Goal: Task Accomplishment & Management: Manage account settings

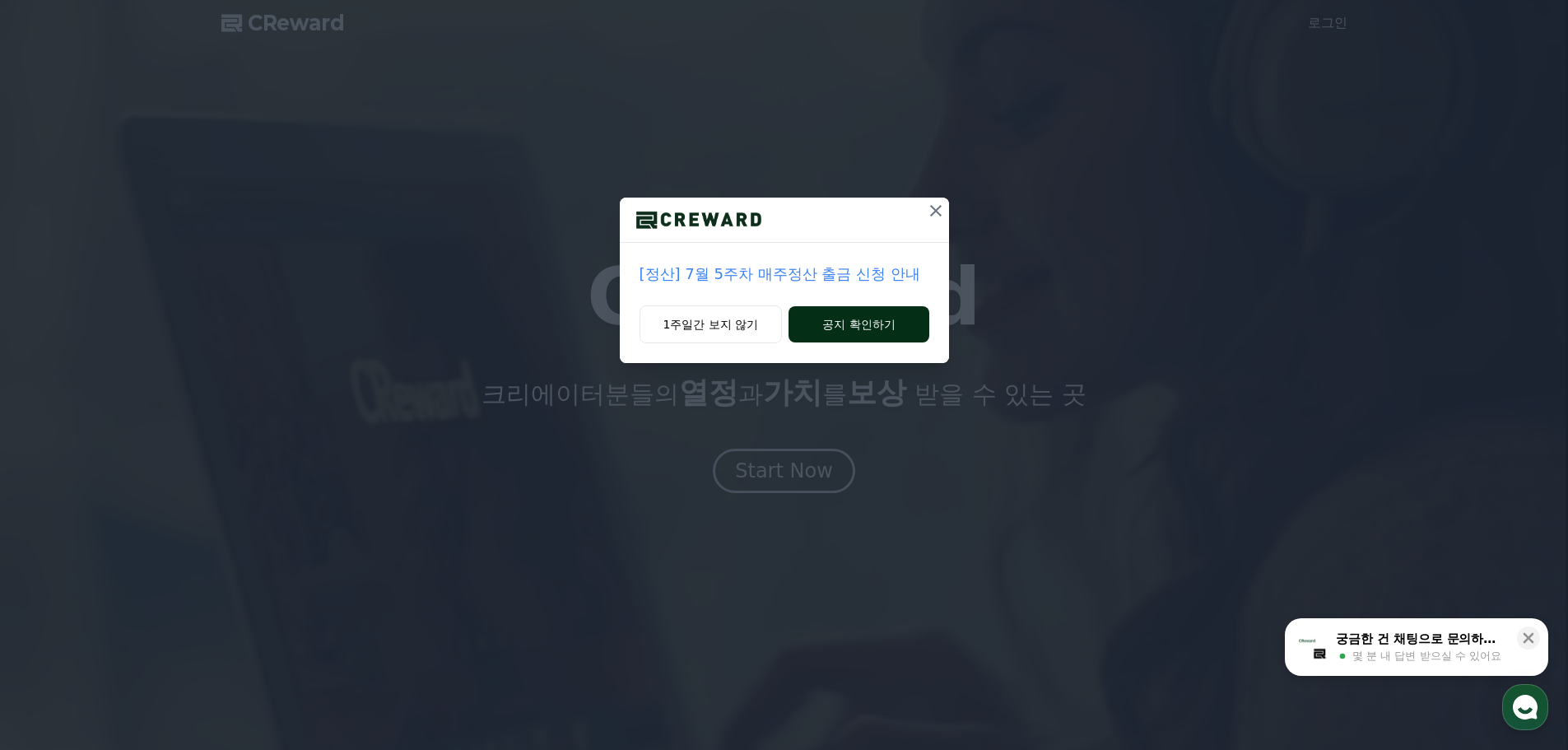
click at [848, 321] on button "공지 확인하기" at bounding box center [858, 325] width 140 height 36
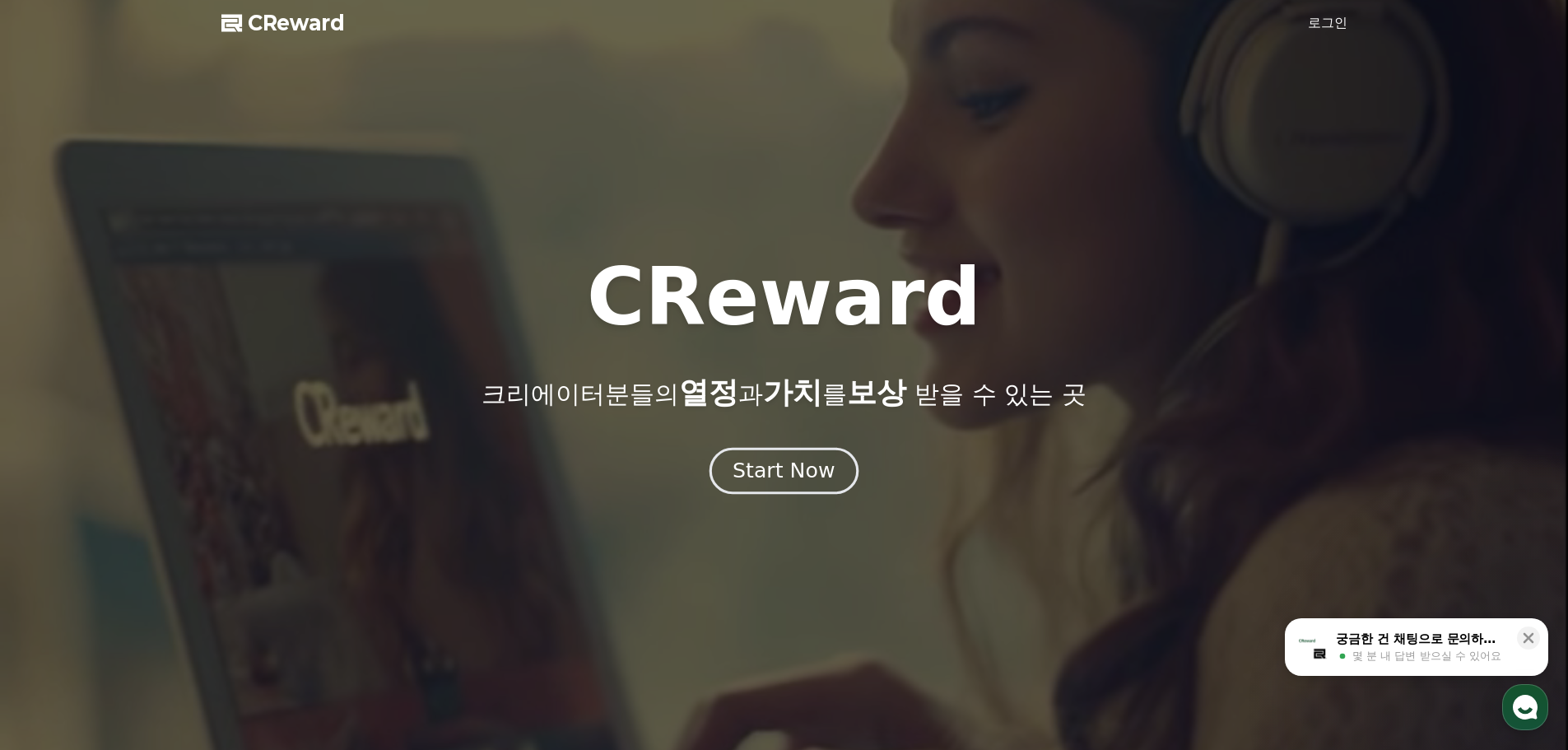
click at [796, 482] on div "Start Now" at bounding box center [784, 471] width 102 height 28
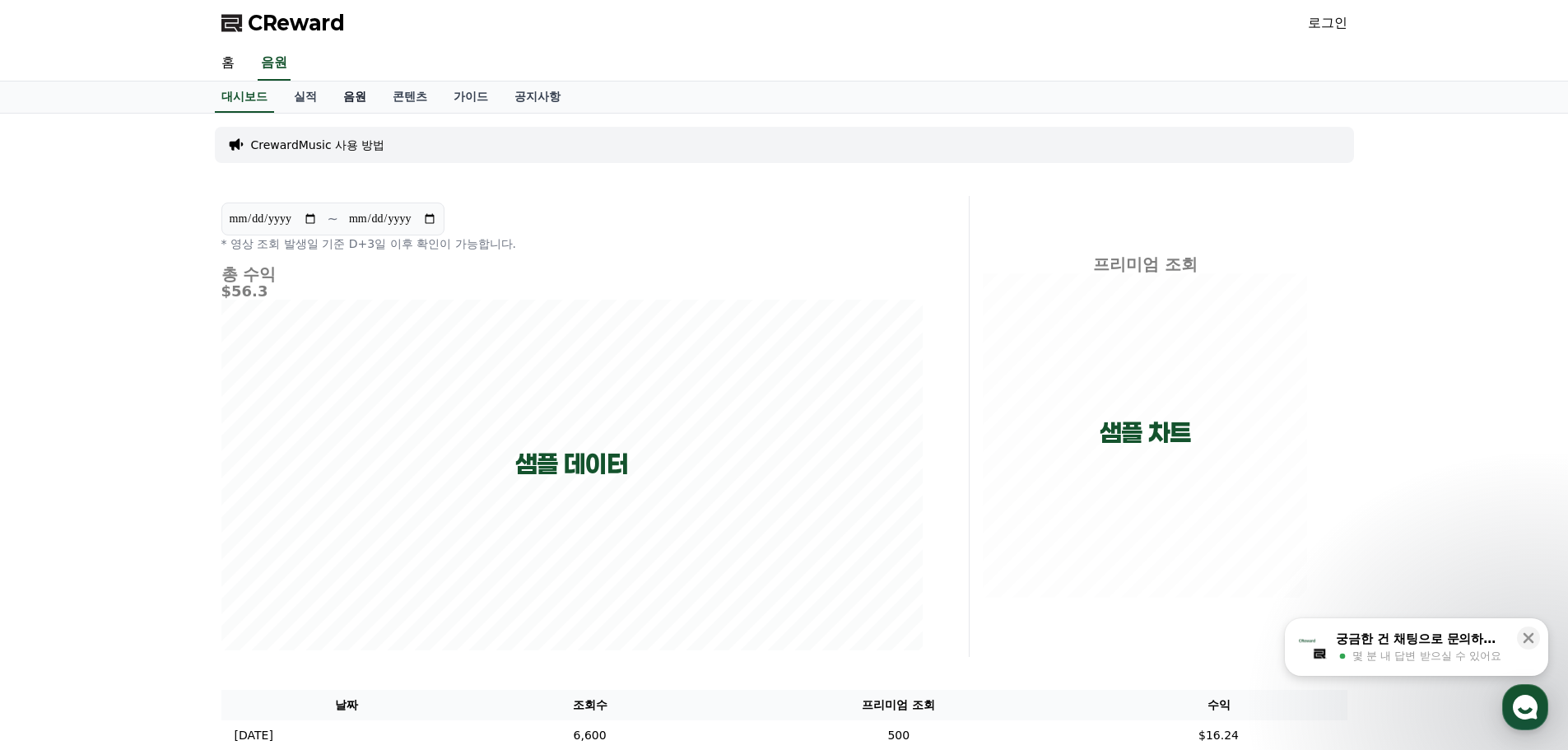
click at [356, 104] on link "음원" at bounding box center [354, 97] width 50 height 31
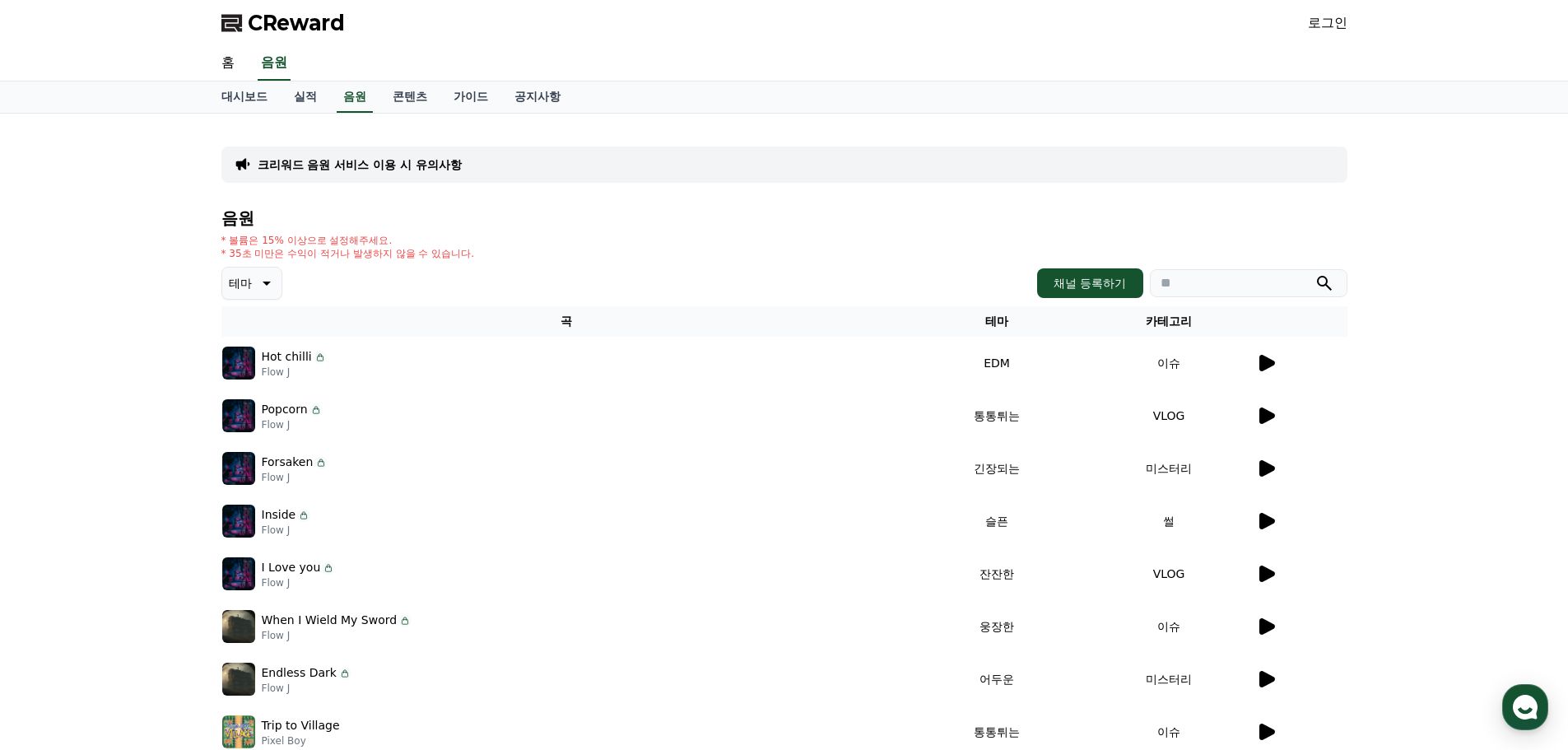
click at [246, 279] on p "테마" at bounding box center [240, 283] width 23 height 23
click at [126, 381] on div "크리워드 음원 서비스 이용 시 유의사항 음원 * 볼륨은 15% 이상으로 설정해주세요. * 35초 미만은 수익이 적거나 발생하지 않을 수 있습니…" at bounding box center [784, 510] width 1568 height 795
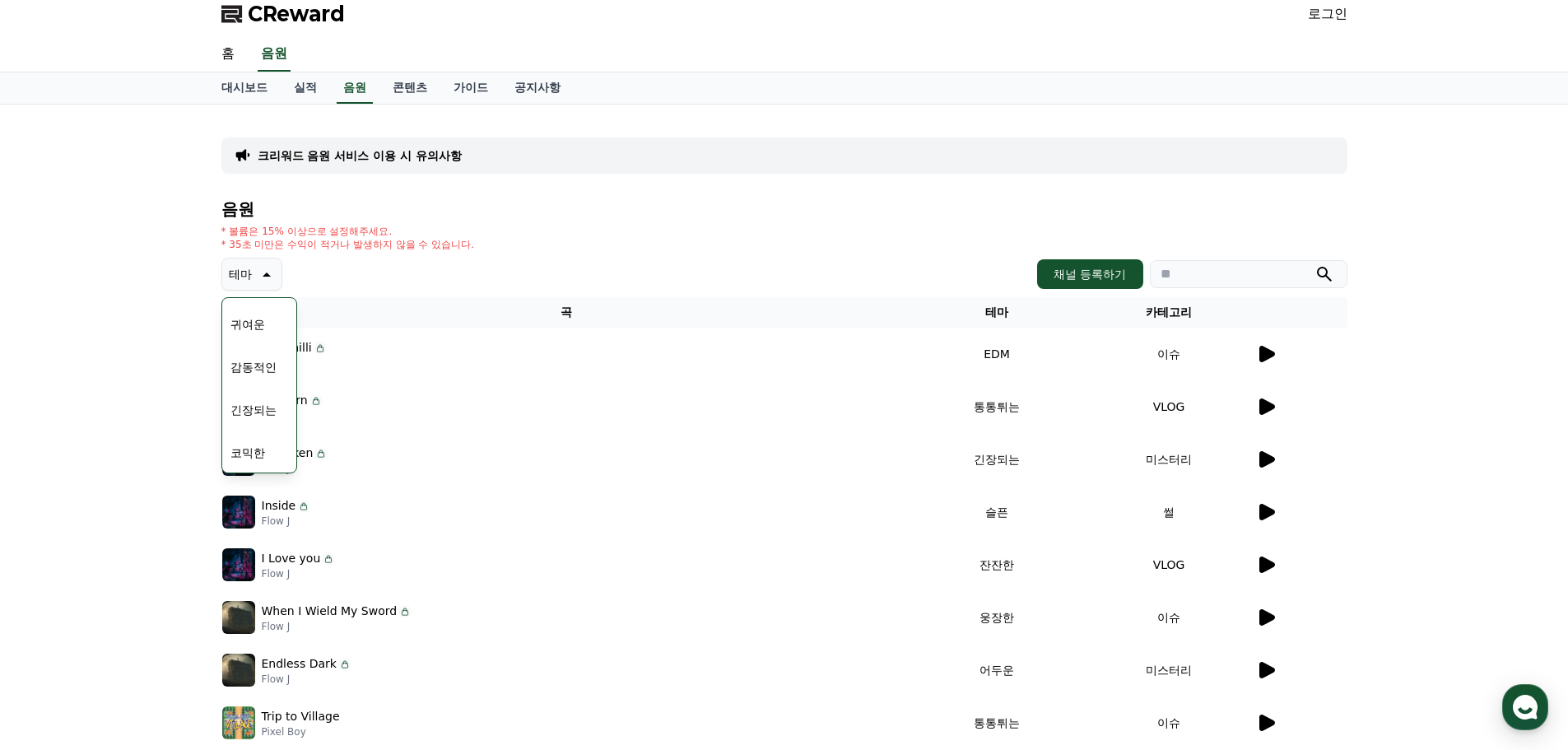
scroll to position [0, 0]
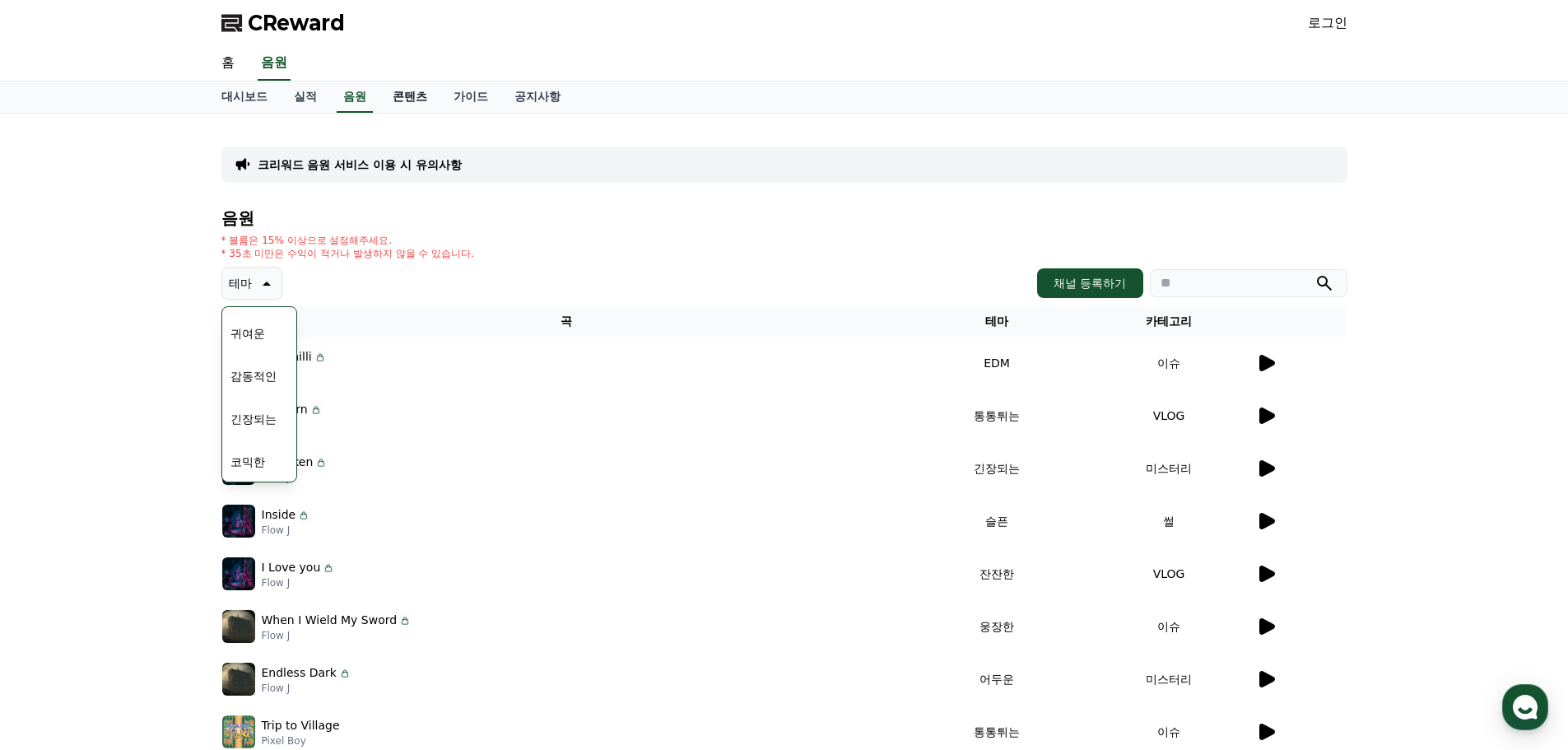
click at [404, 92] on link "콘텐츠" at bounding box center [410, 97] width 61 height 31
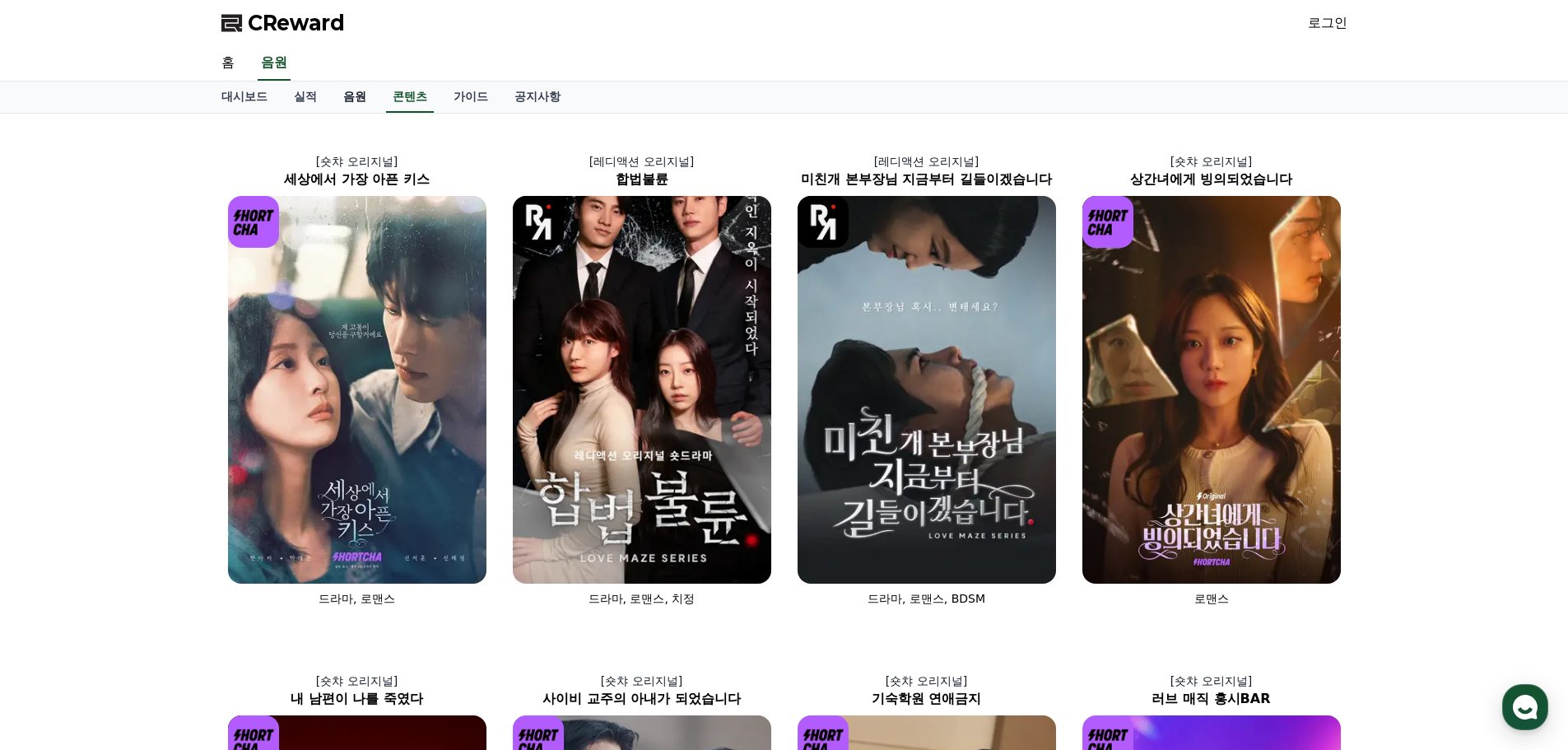
click at [366, 92] on link "음원" at bounding box center [354, 97] width 50 height 31
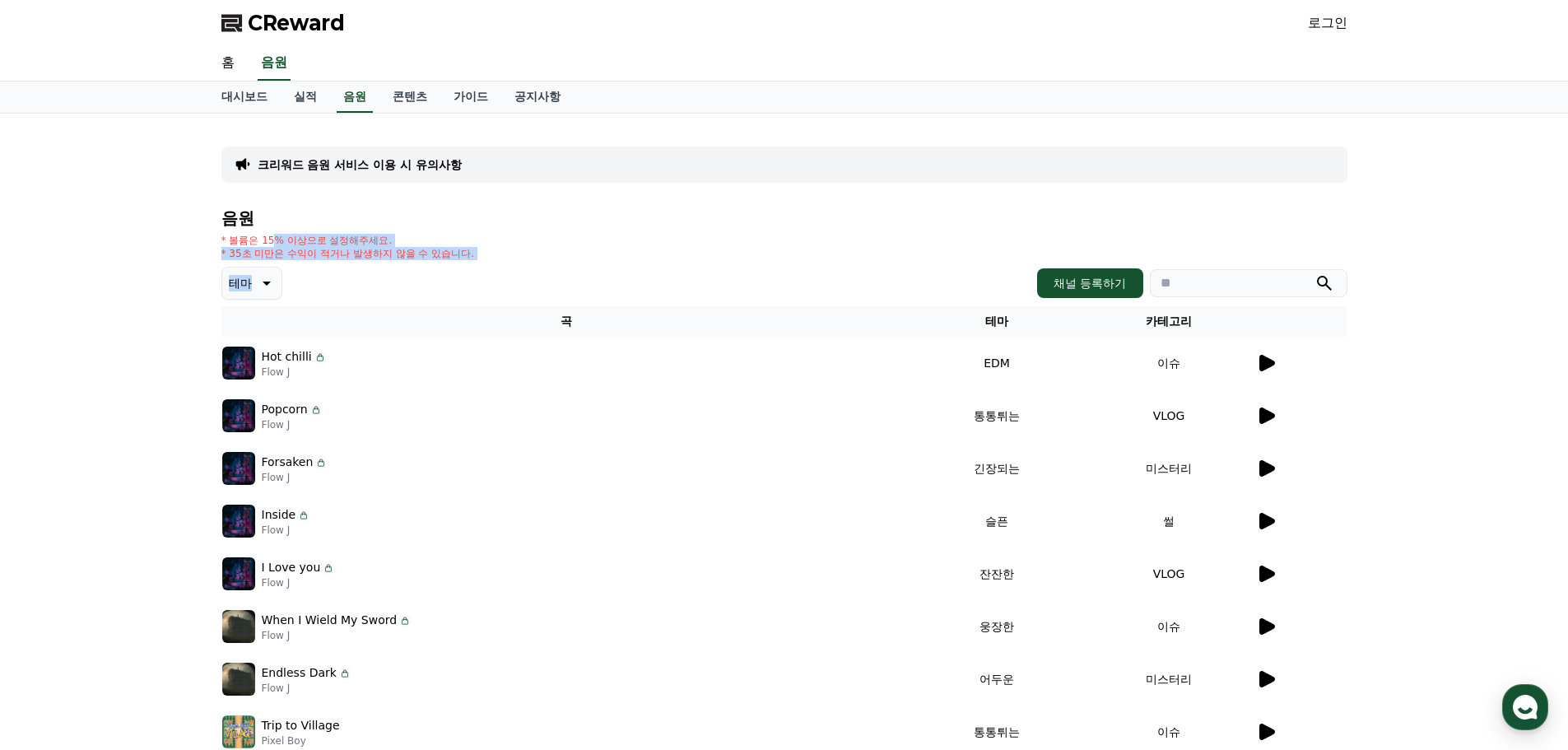
drag, startPoint x: 441, startPoint y: 273, endPoint x: 272, endPoint y: 231, distance: 174.1
click at [272, 231] on div "음원 * 볼륨은 15% 이상으로 설정해주세요. * 35초 미만은 수익이 적거나 발생하지 않을 수 있습니다. 테마 채널 등록하기 곡 테마 카테고…" at bounding box center [784, 553] width 1126 height 687
click at [460, 237] on p "* 볼륨은 15% 이상으로 설정해주세요." at bounding box center [348, 240] width 254 height 13
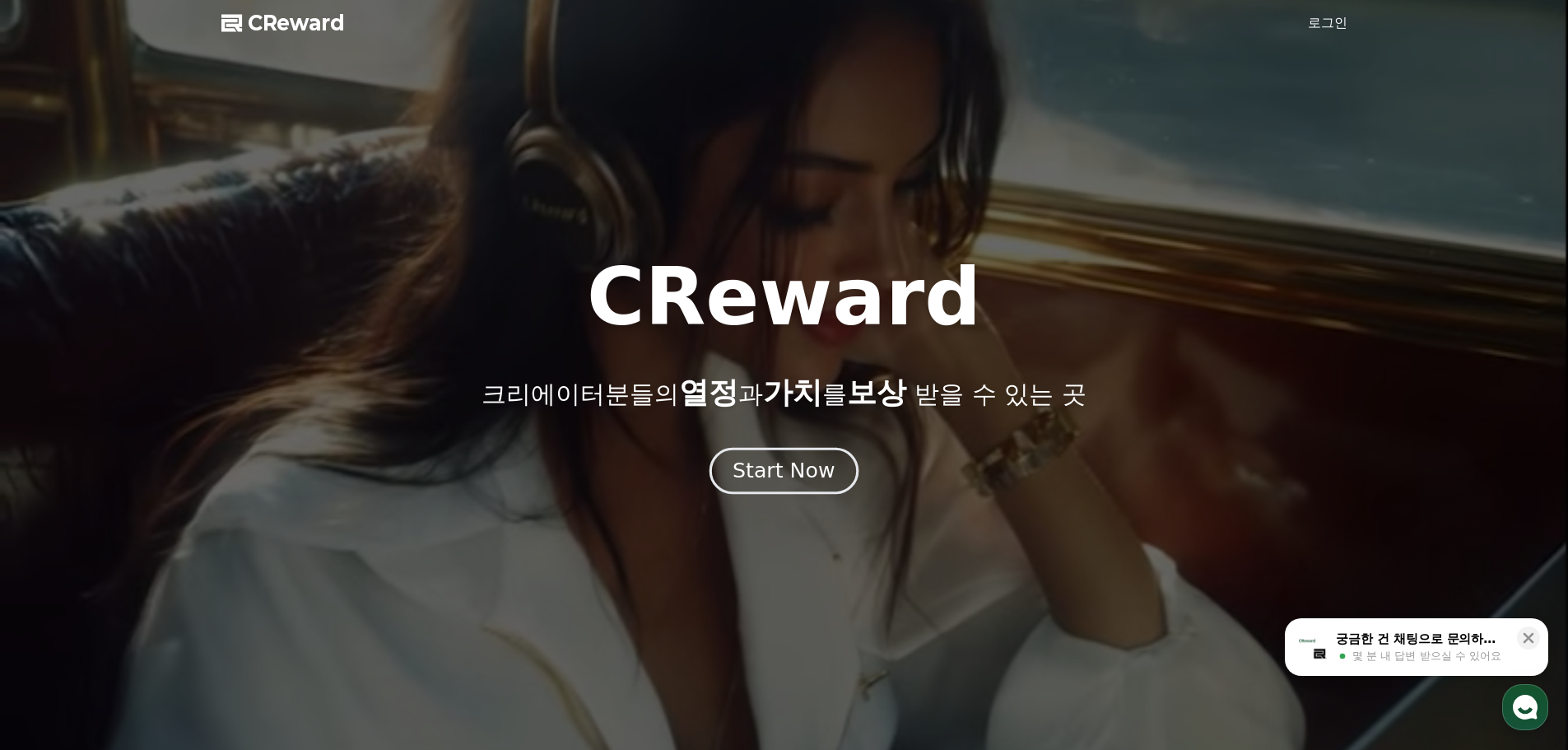
click at [761, 472] on div "Start Now" at bounding box center [784, 471] width 102 height 28
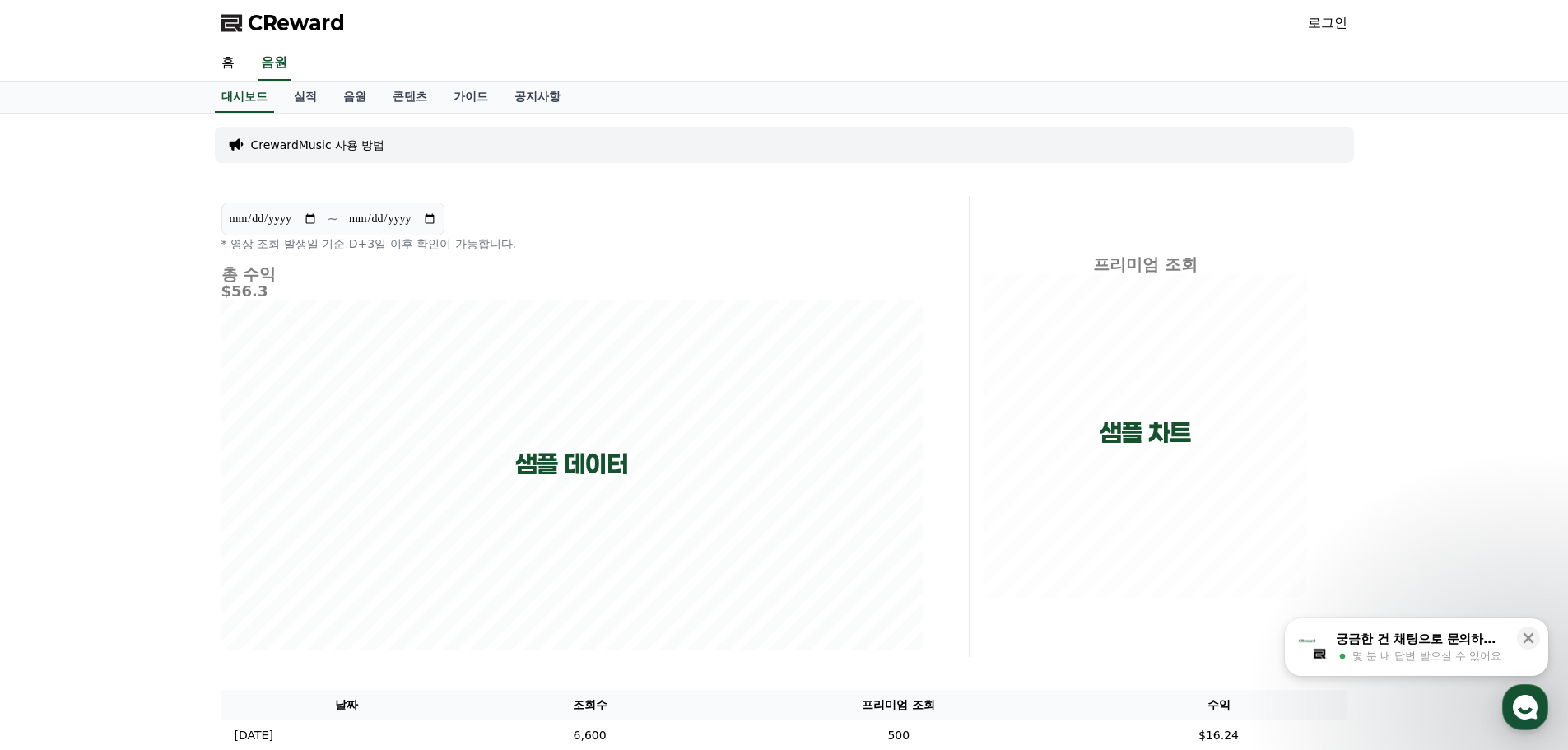
click at [1331, 18] on link "로그인" at bounding box center [1328, 23] width 40 height 20
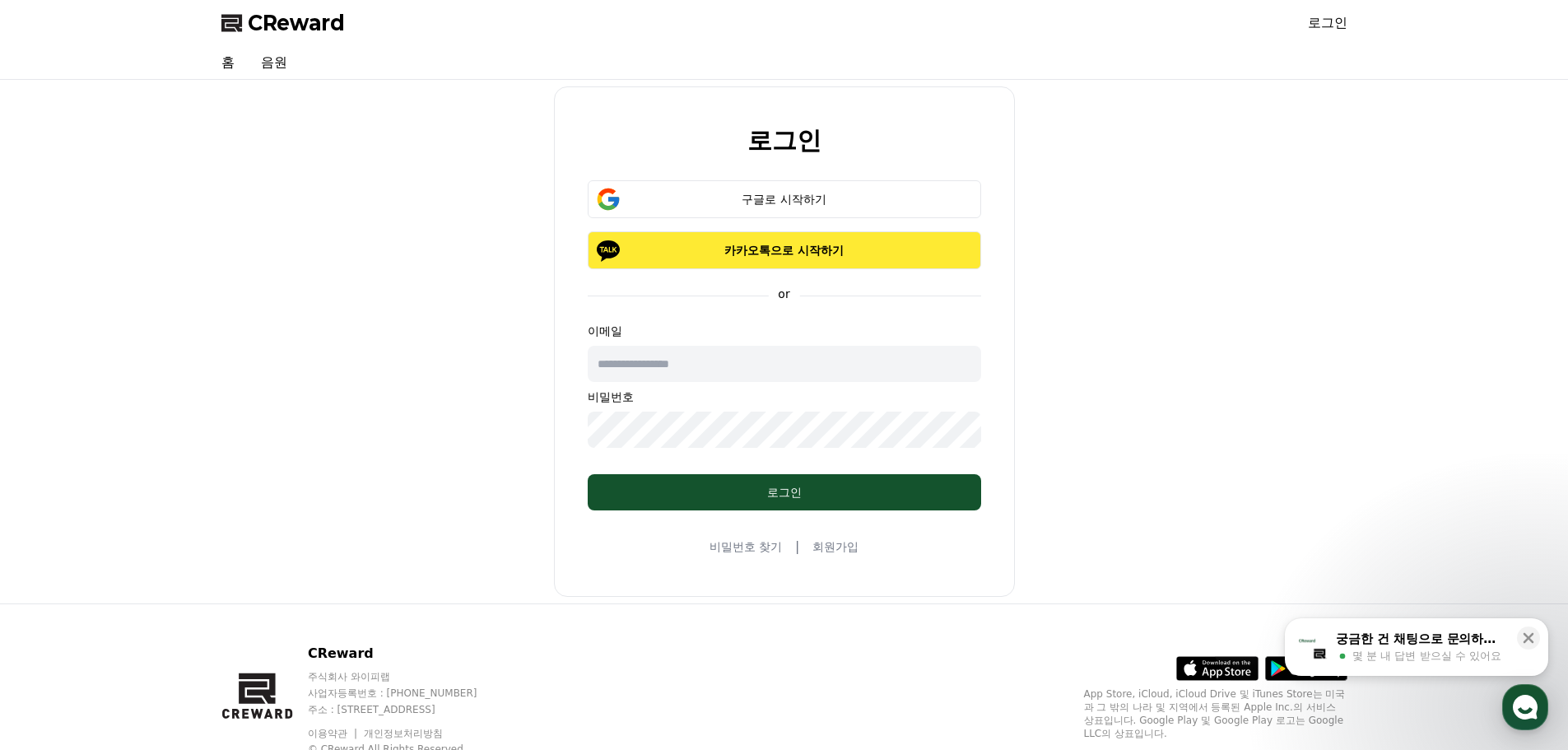
click at [879, 244] on p "카카오톡으로 시작하기" at bounding box center [784, 250] width 345 height 17
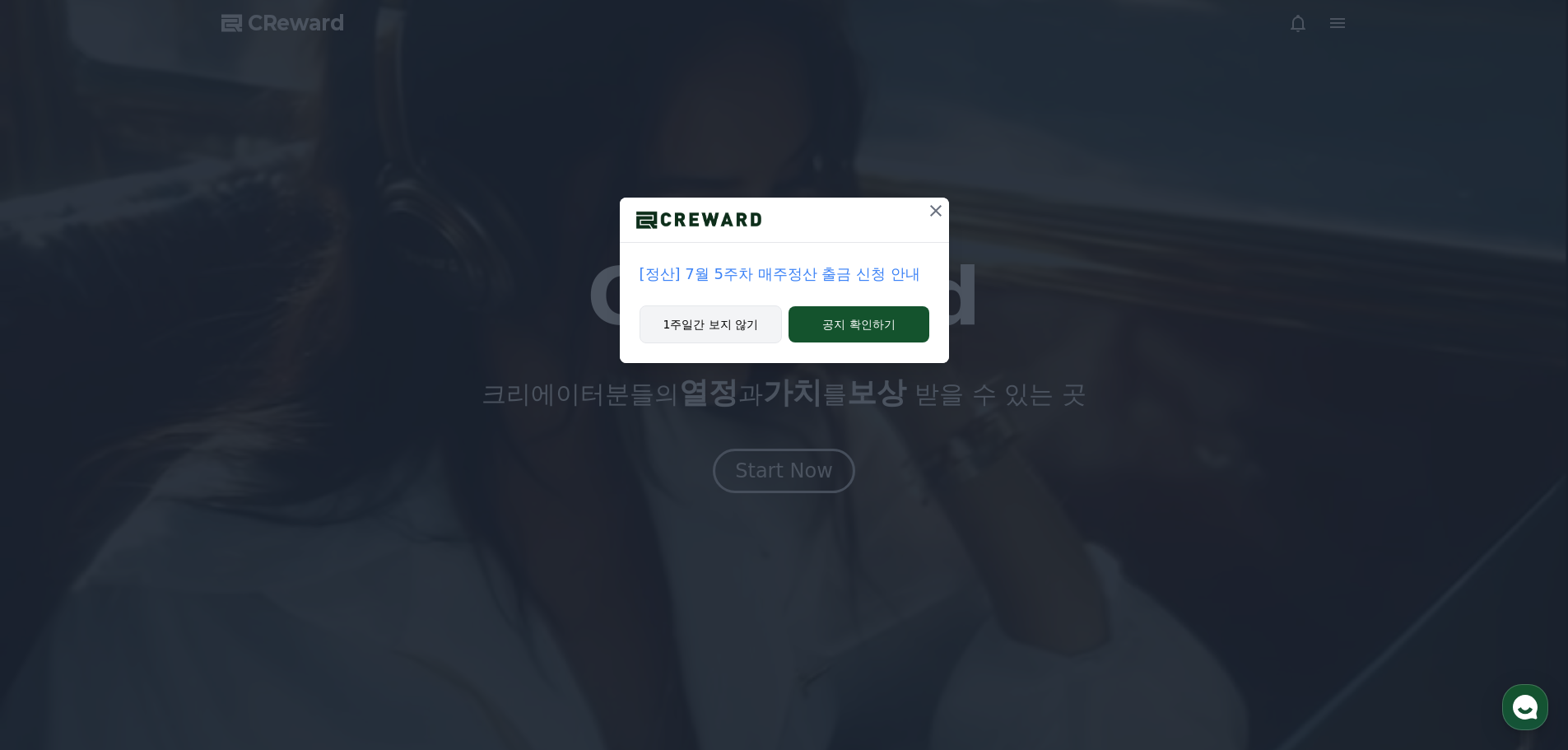
click at [731, 322] on button "1주일간 보지 않기" at bounding box center [710, 325] width 143 height 38
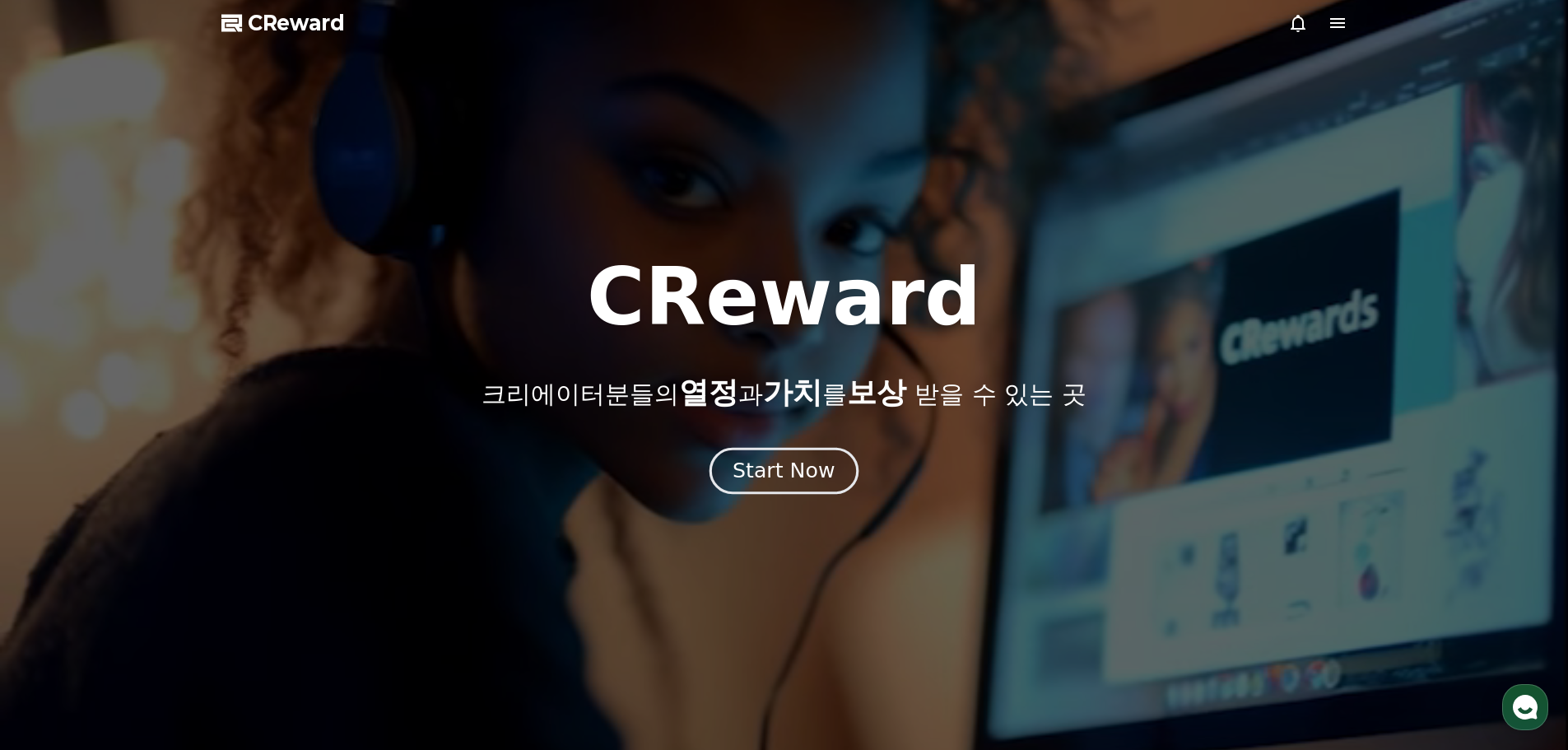
click at [784, 481] on div "Start Now" at bounding box center [784, 471] width 102 height 28
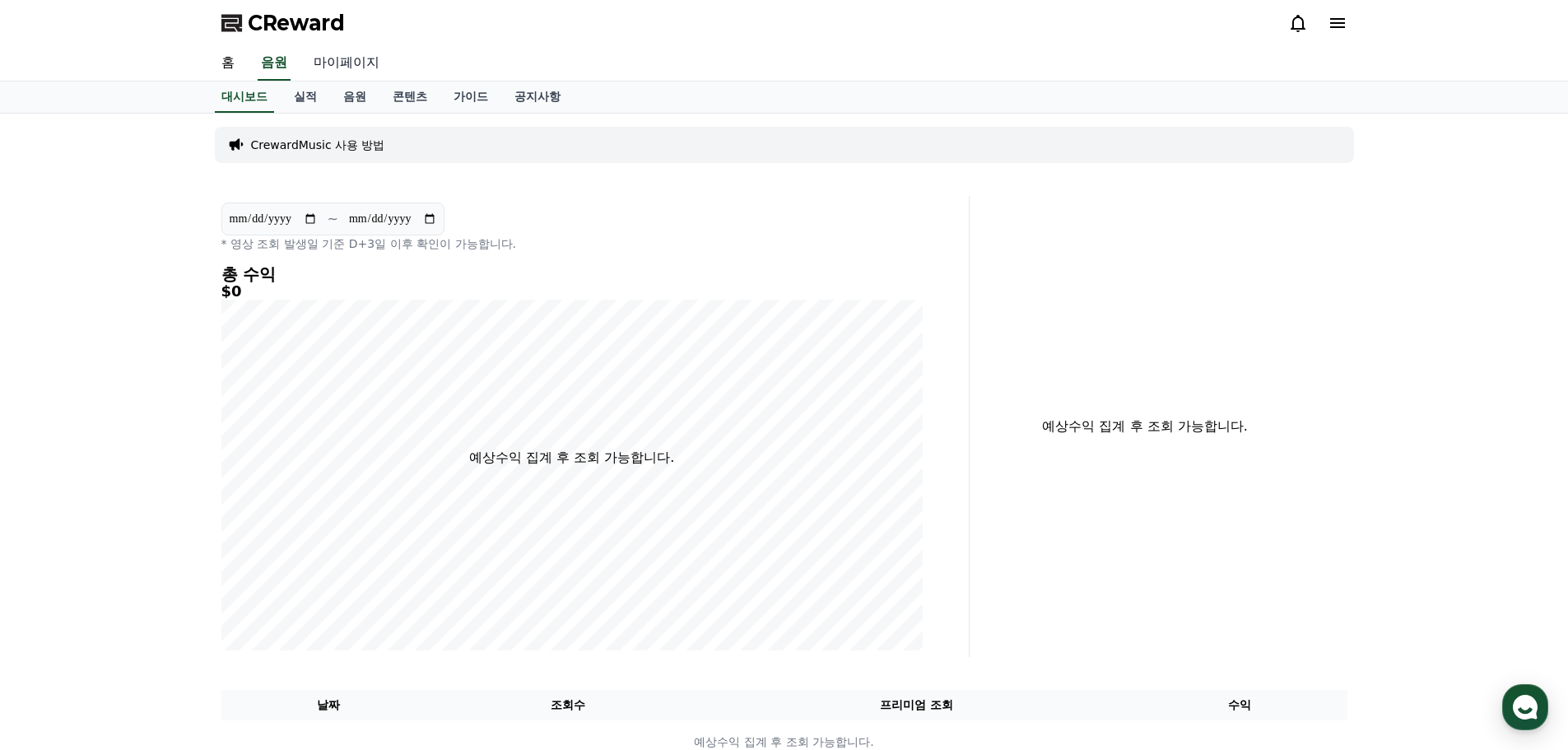
click at [367, 56] on link "마이페이지" at bounding box center [347, 64] width 93 height 35
select select "**********"
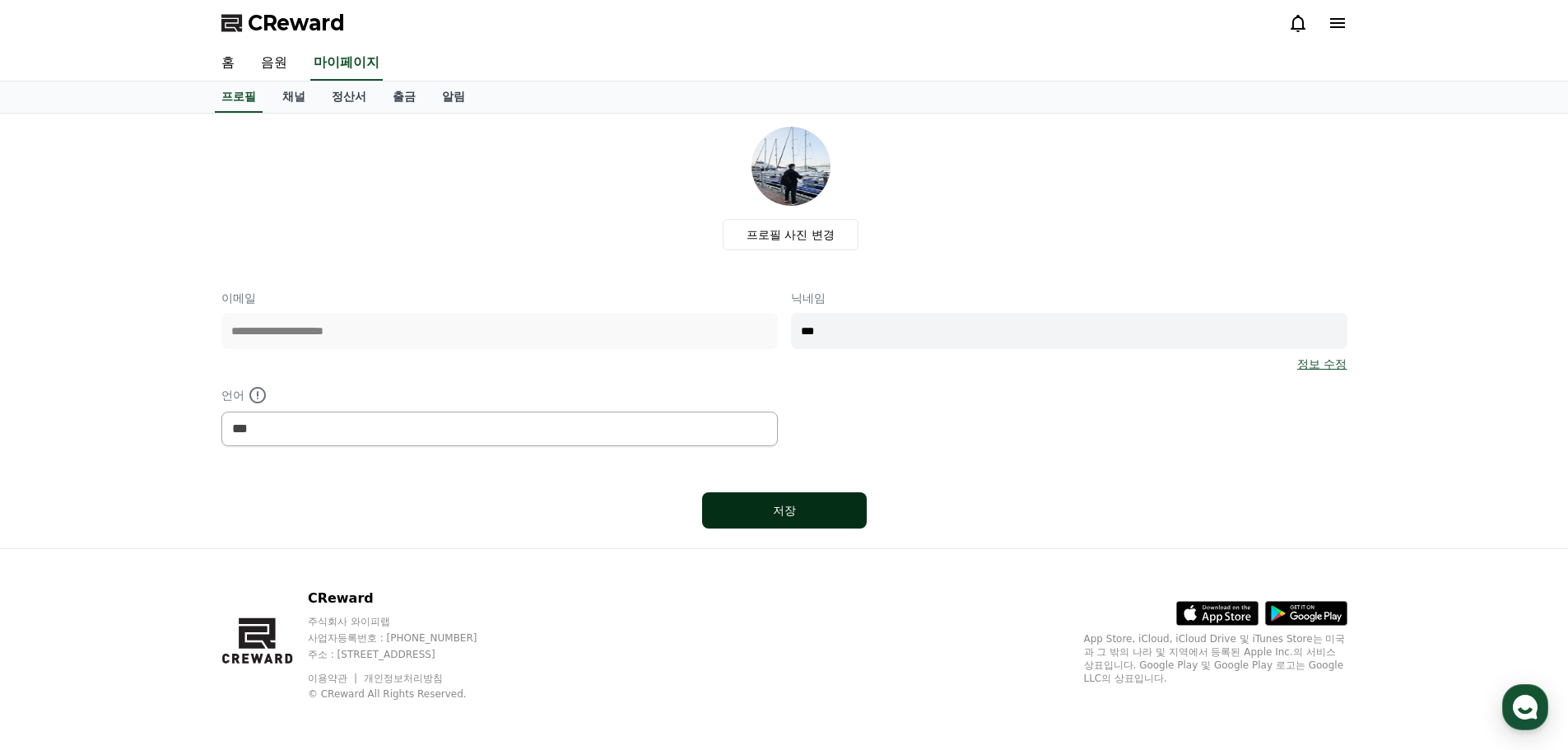
click at [779, 506] on div "저장" at bounding box center [785, 510] width 99 height 17
select select "**********"
click at [303, 98] on link "채널" at bounding box center [294, 97] width 50 height 31
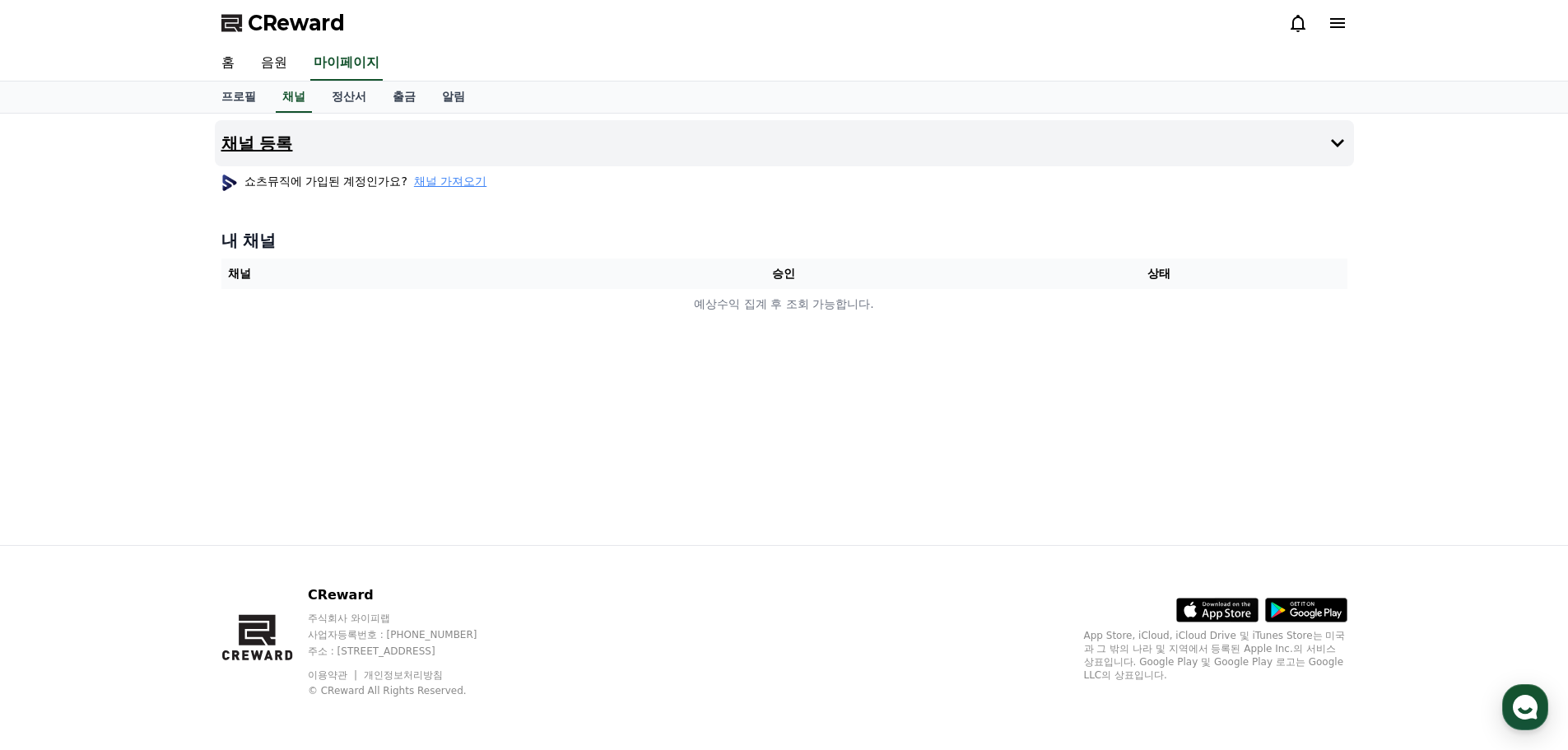
click at [1331, 159] on button "채널 등록" at bounding box center [784, 143] width 1139 height 46
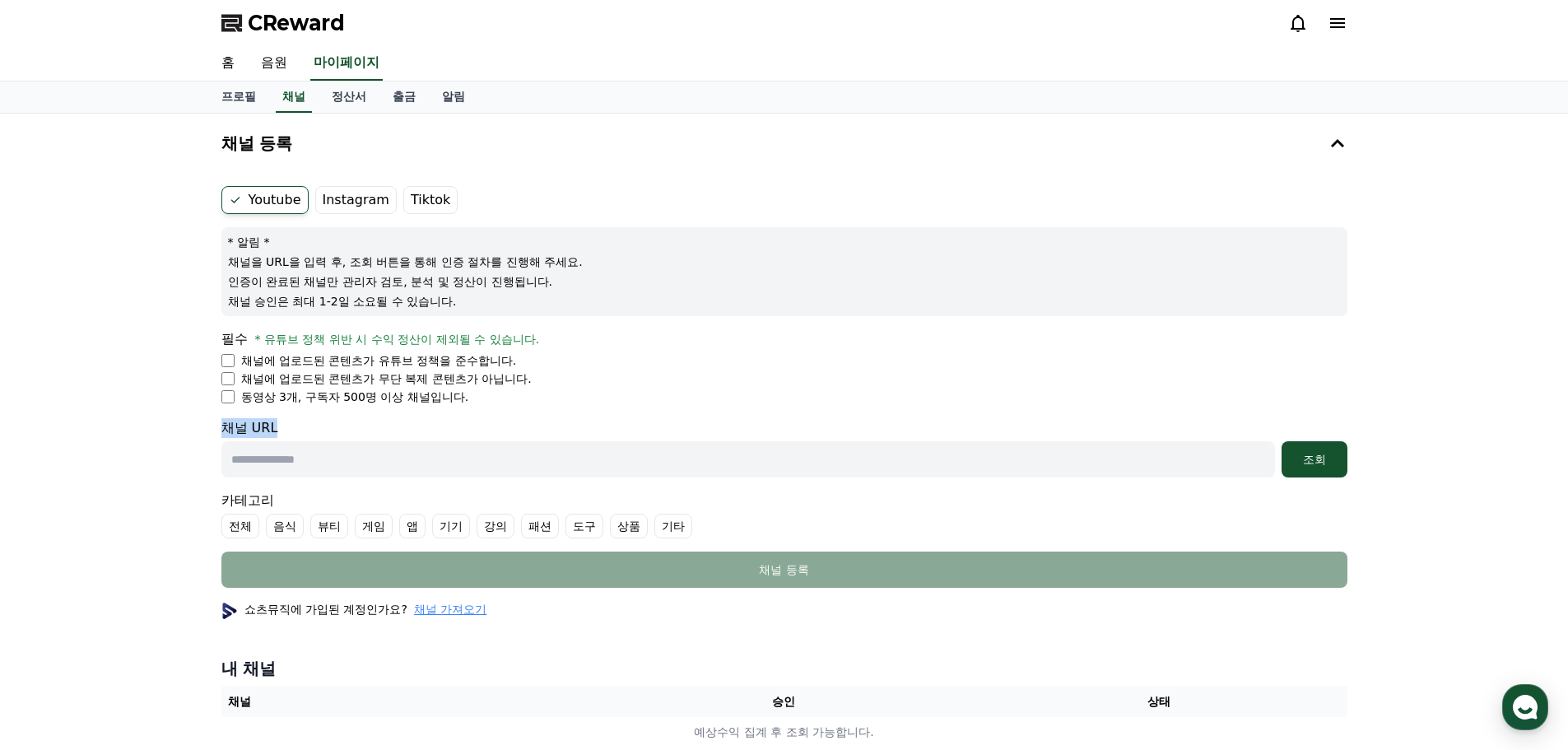
drag, startPoint x: 497, startPoint y: 406, endPoint x: 624, endPoint y: 450, distance: 134.4
click at [624, 450] on form "Youtube Instagram Tiktok * 알림 * 채널을 URL을 입력 후, 조회 버튼을 통해 인증 절차를 진행해 주세요. 인증이 완료…" at bounding box center [784, 387] width 1126 height 401
click at [631, 415] on form "Youtube Instagram Tiktok * 알림 * 채널을 URL을 입력 후, 조회 버튼을 통해 인증 절차를 진행해 주세요. 인증이 완료…" at bounding box center [784, 387] width 1126 height 401
